Goal: Information Seeking & Learning: Learn about a topic

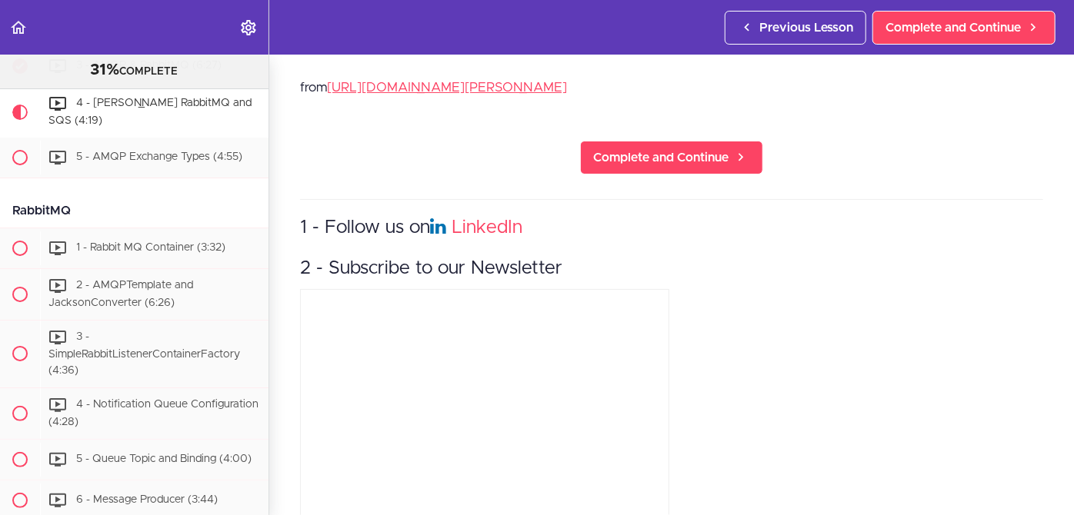
scroll to position [1799, 0]
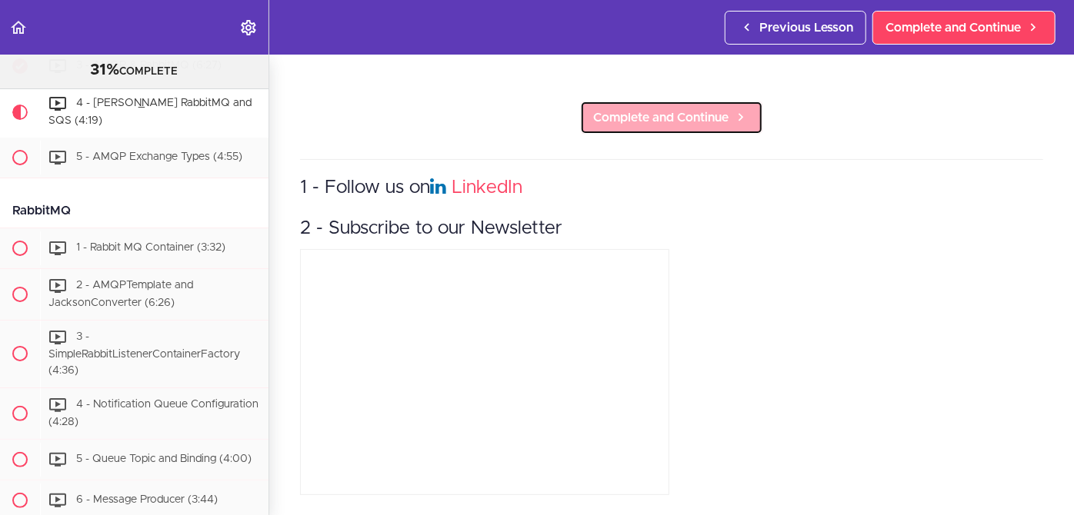
click at [645, 113] on span "Complete and Continue" at bounding box center [660, 117] width 135 height 18
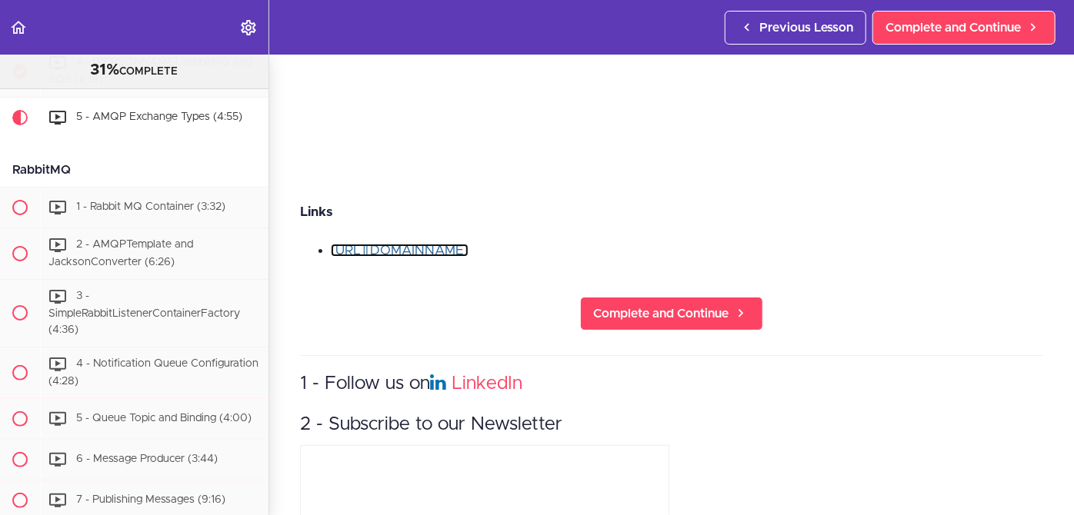
scroll to position [395, 0]
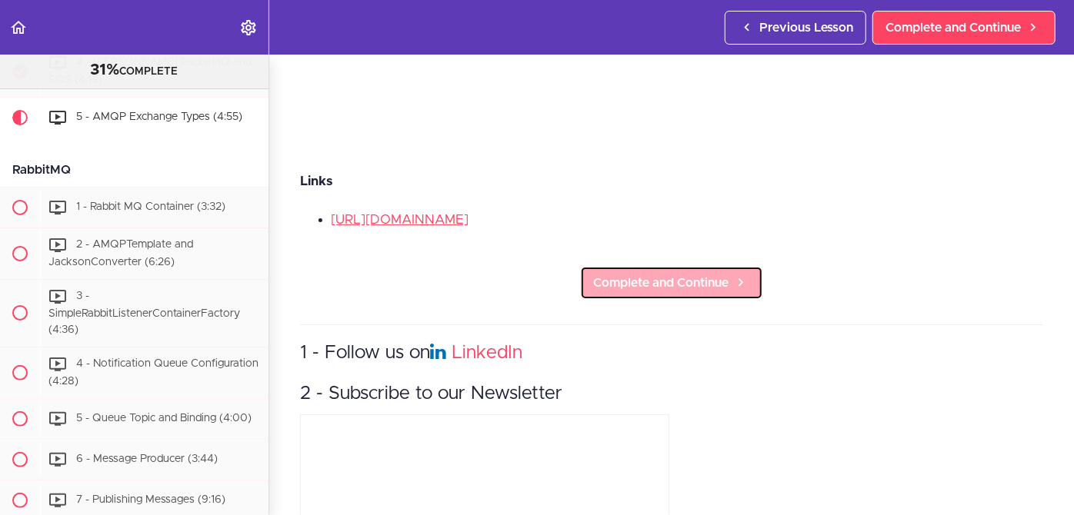
click at [665, 274] on span "Complete and Continue" at bounding box center [660, 283] width 135 height 18
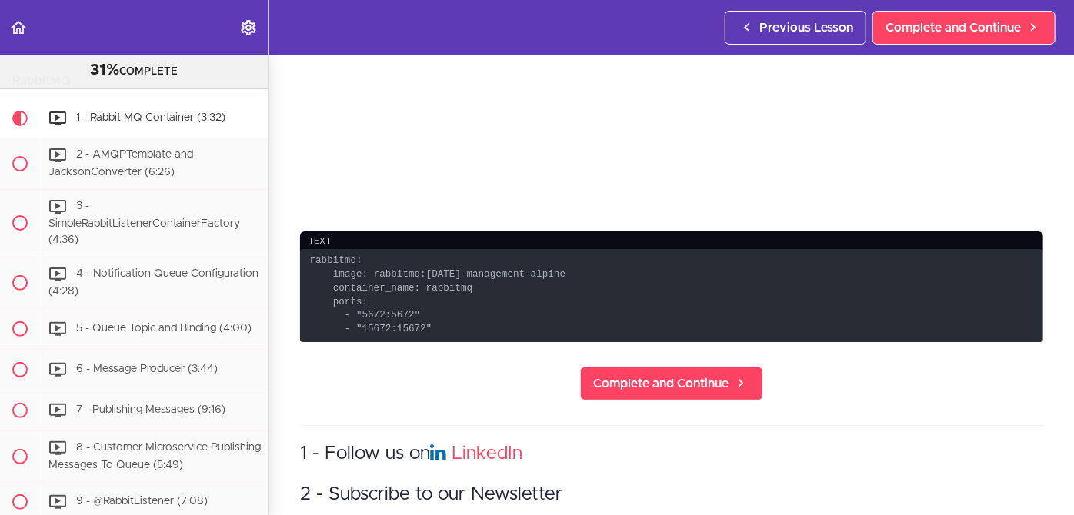
scroll to position [338, 0]
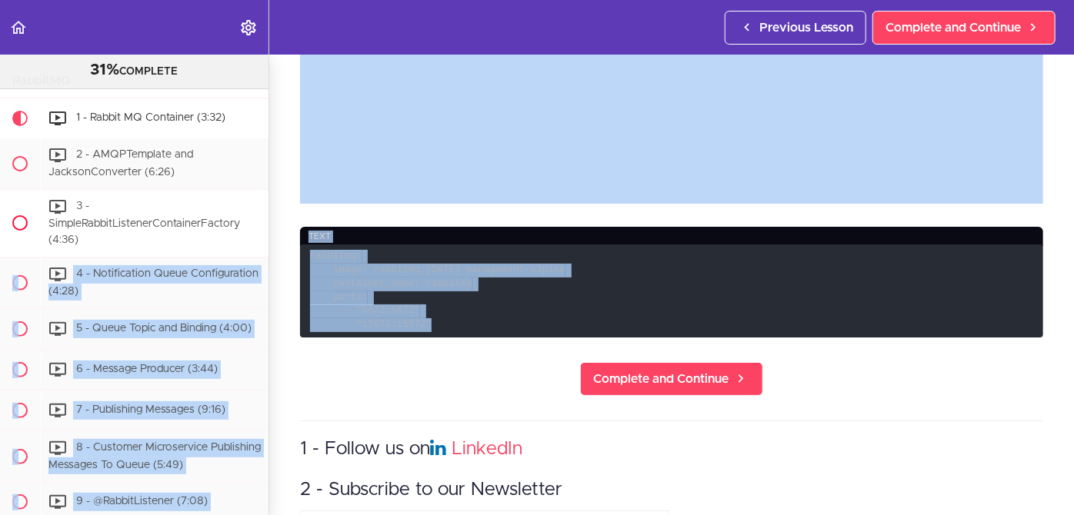
drag, startPoint x: 422, startPoint y: 320, endPoint x: 247, endPoint y: 246, distance: 190.3
click at [247, 246] on section "Microservices and Distributed Systems 31% COMPLETE Getting Started 1 - Few Word…" at bounding box center [537, 285] width 1074 height 461
click at [339, 266] on code "rabbitmq: image: rabbitmq:[DATE]-management-alpine container_name: rabbitmq por…" at bounding box center [671, 291] width 743 height 93
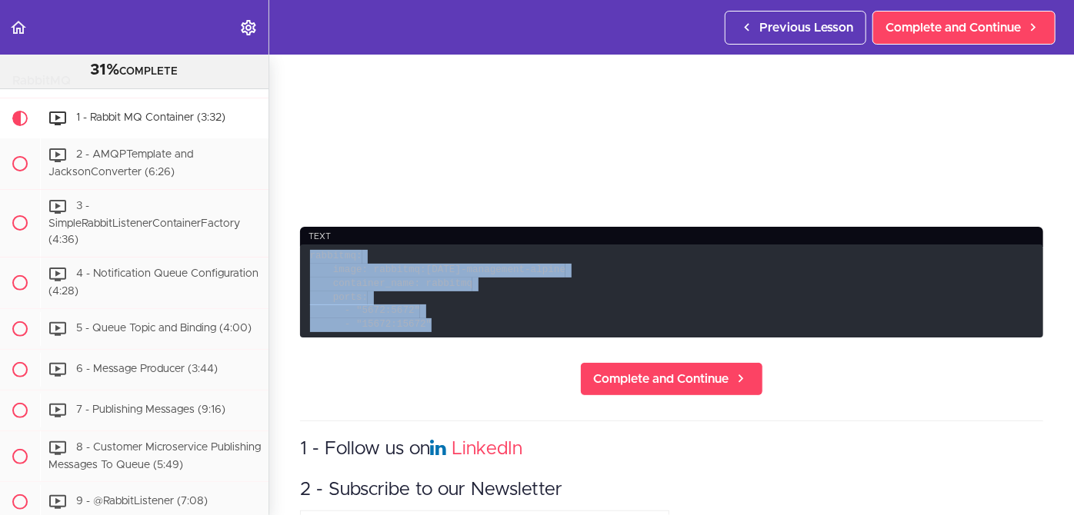
drag, startPoint x: 311, startPoint y: 252, endPoint x: 422, endPoint y: 325, distance: 133.8
click at [422, 325] on code "rabbitmq: image: rabbitmq:[DATE]-management-alpine container_name: rabbitmq por…" at bounding box center [671, 291] width 743 height 93
copy code "rabbitmq: image: rabbitmq:[DATE]-management-alpine container_name: rabbitmq por…"
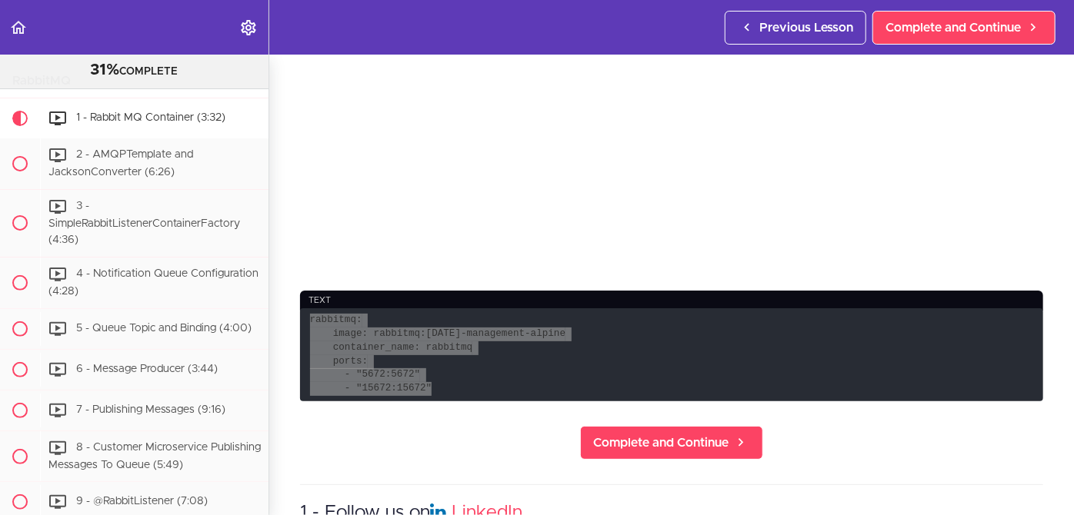
scroll to position [302, 0]
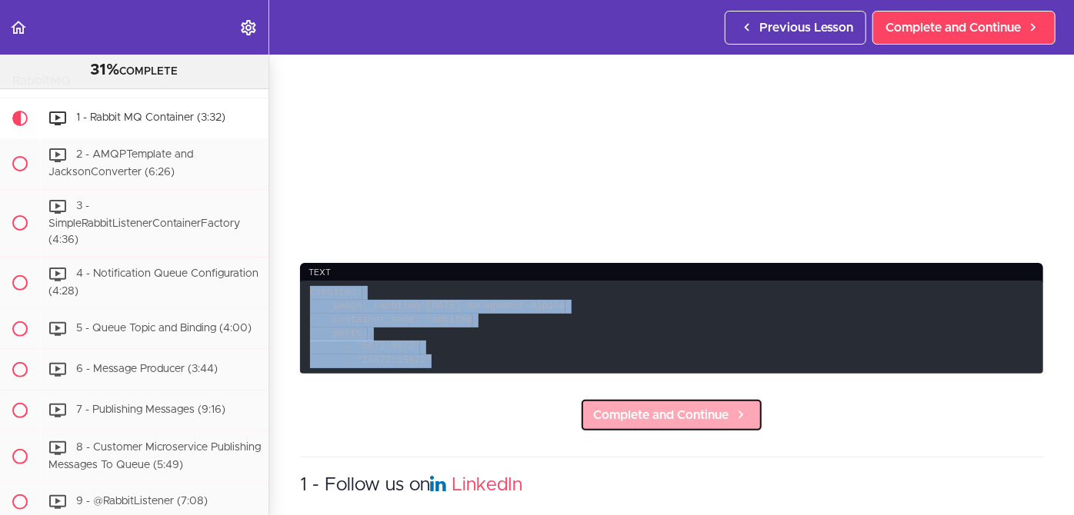
click at [671, 409] on span "Complete and Continue" at bounding box center [660, 415] width 135 height 18
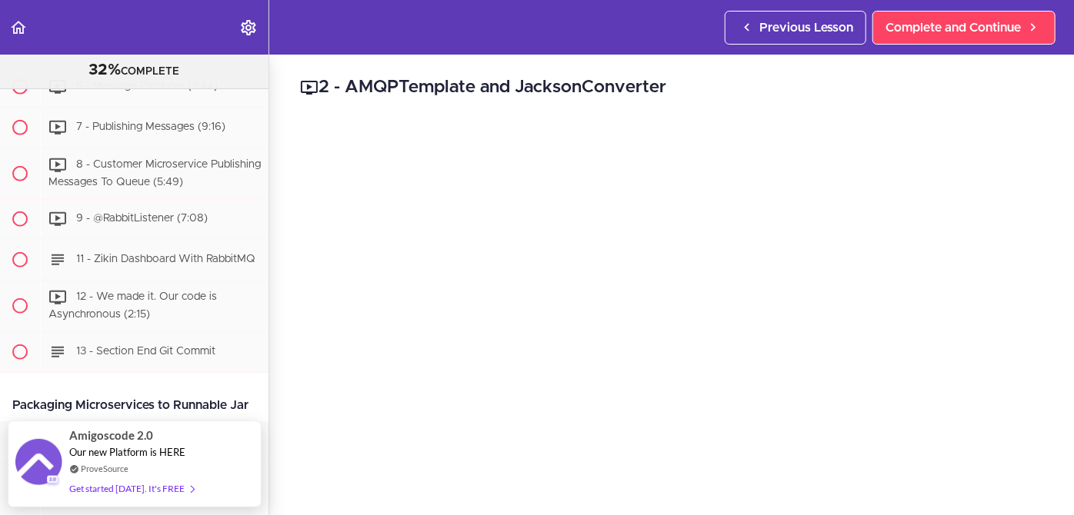
scroll to position [3392, 0]
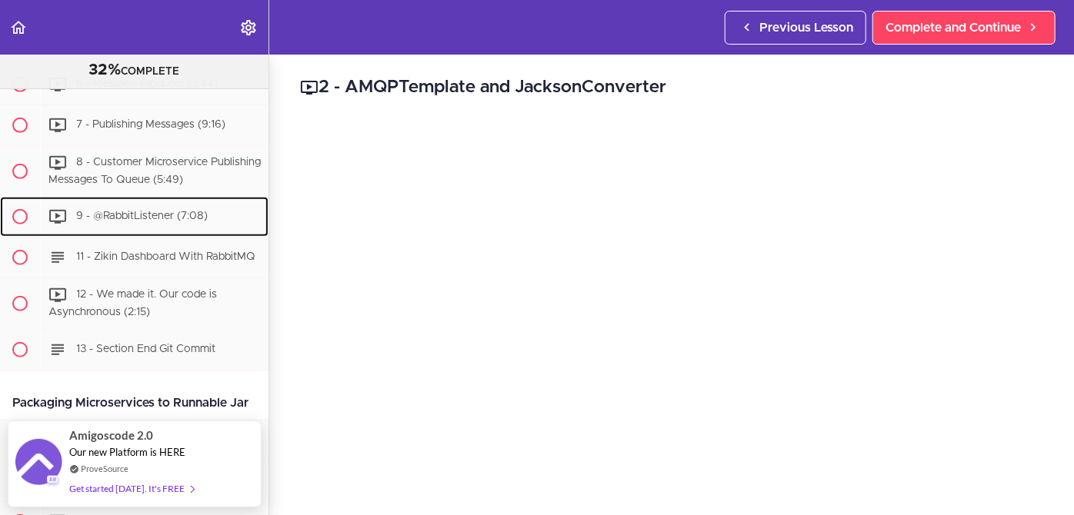
click at [139, 234] on div "9 - @RabbitListener (7:08)" at bounding box center [154, 217] width 228 height 34
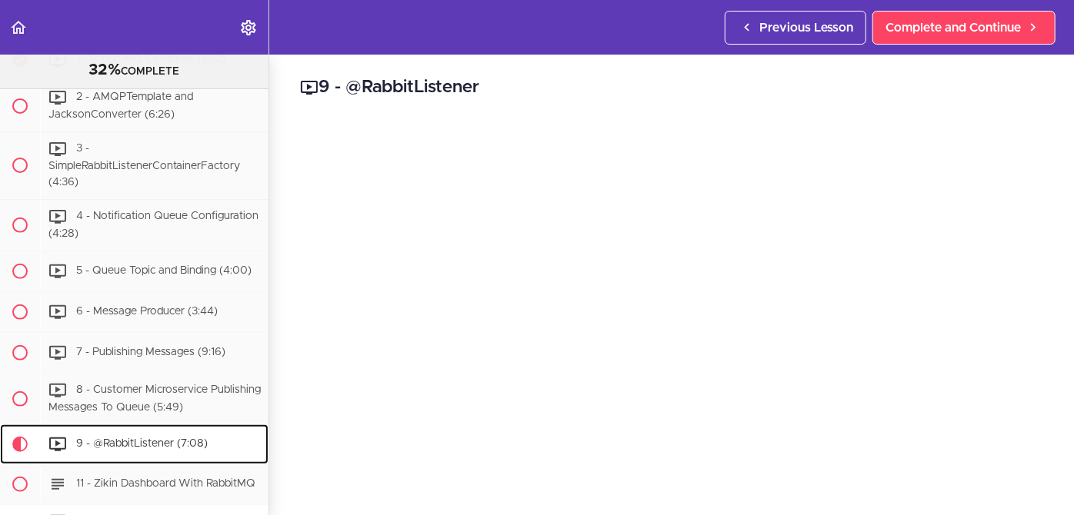
scroll to position [3114, 0]
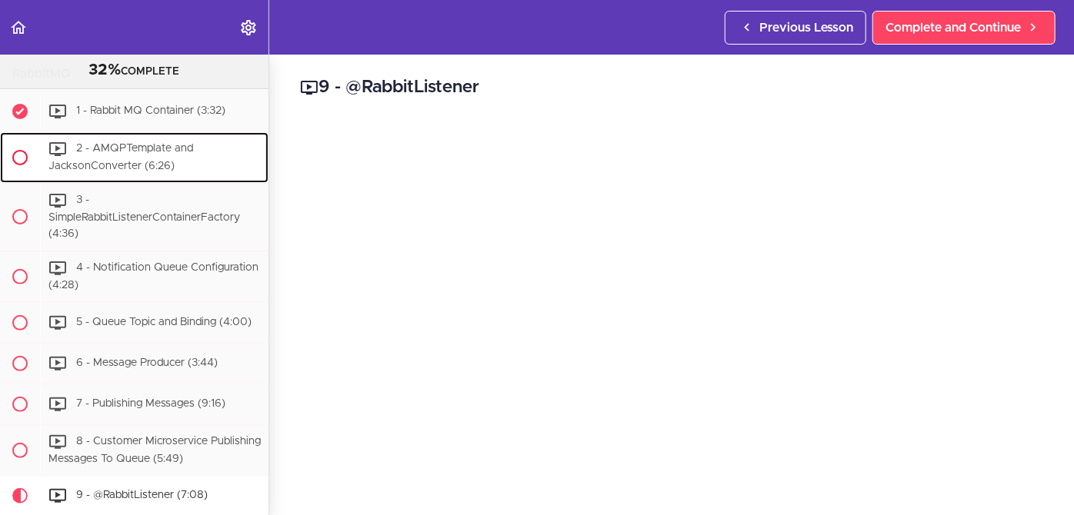
click at [115, 171] on div "2 - AMQPTemplate and JacksonConverter (6:26)" at bounding box center [154, 157] width 228 height 51
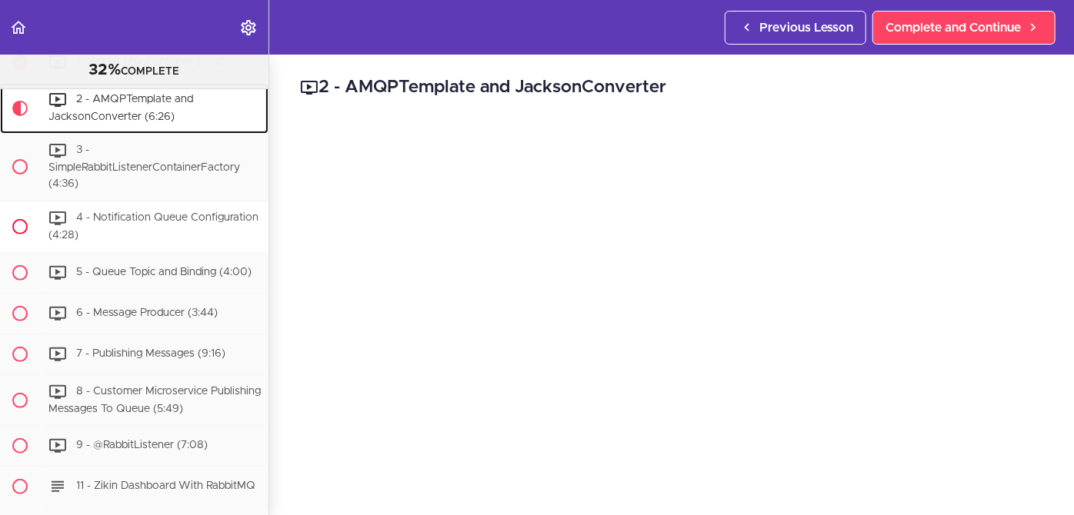
scroll to position [3161, 0]
